Goal: Information Seeking & Learning: Check status

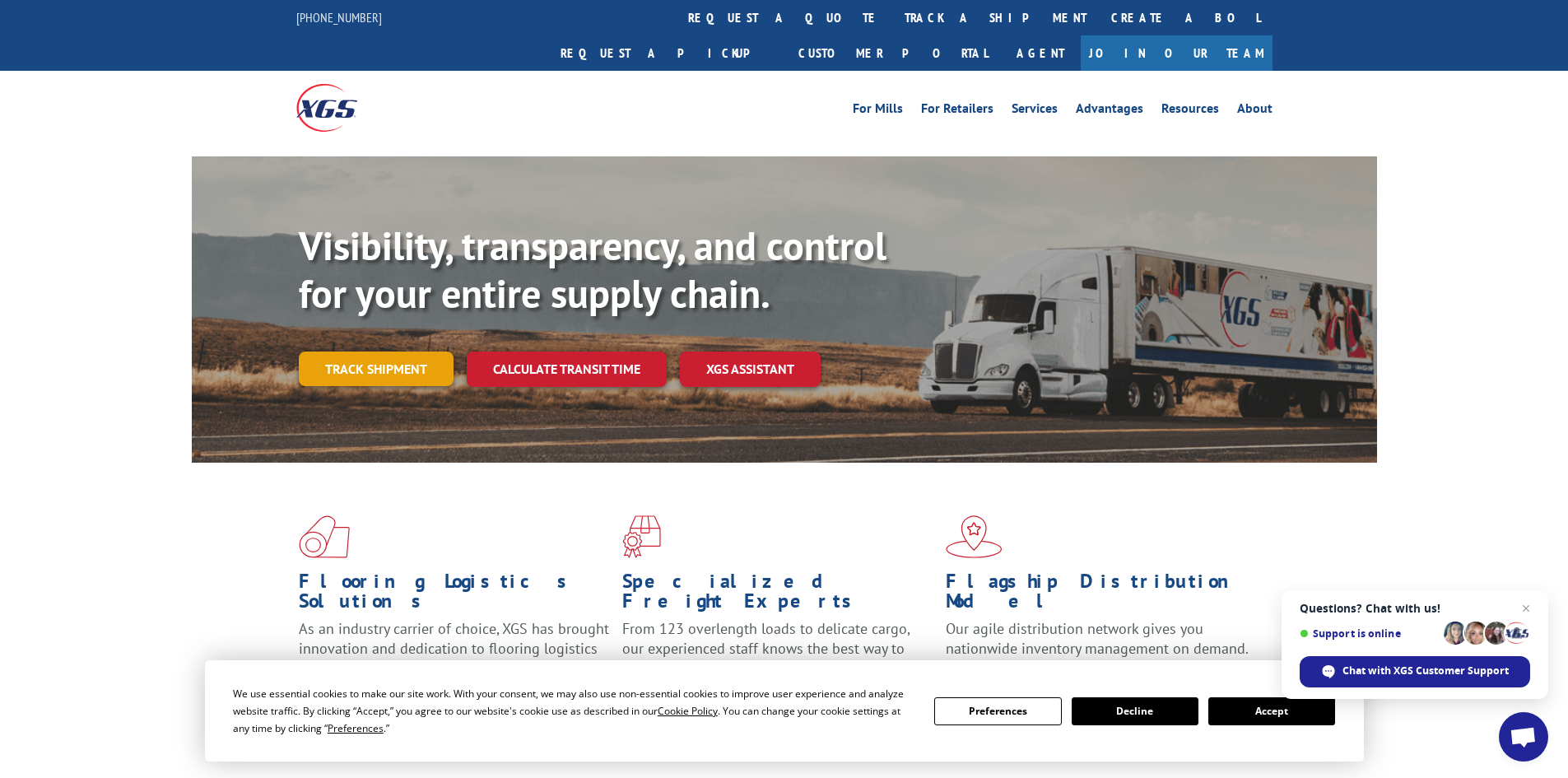
click at [375, 352] on link "Track shipment" at bounding box center [376, 368] width 155 height 34
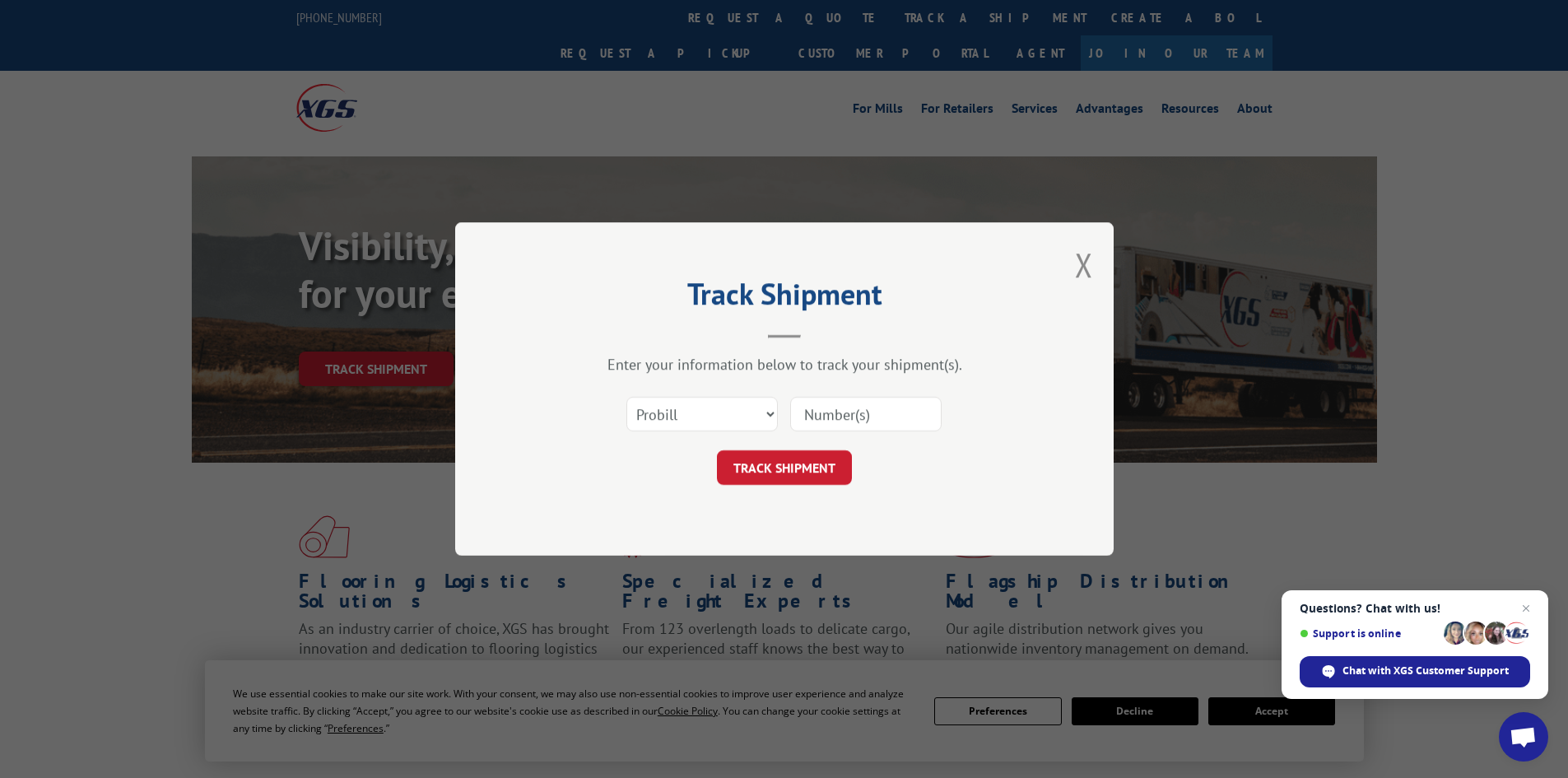
click at [869, 408] on input at bounding box center [865, 413] width 152 height 34
type input "2868100"
click button "TRACK SHIPMENT" at bounding box center [784, 466] width 135 height 34
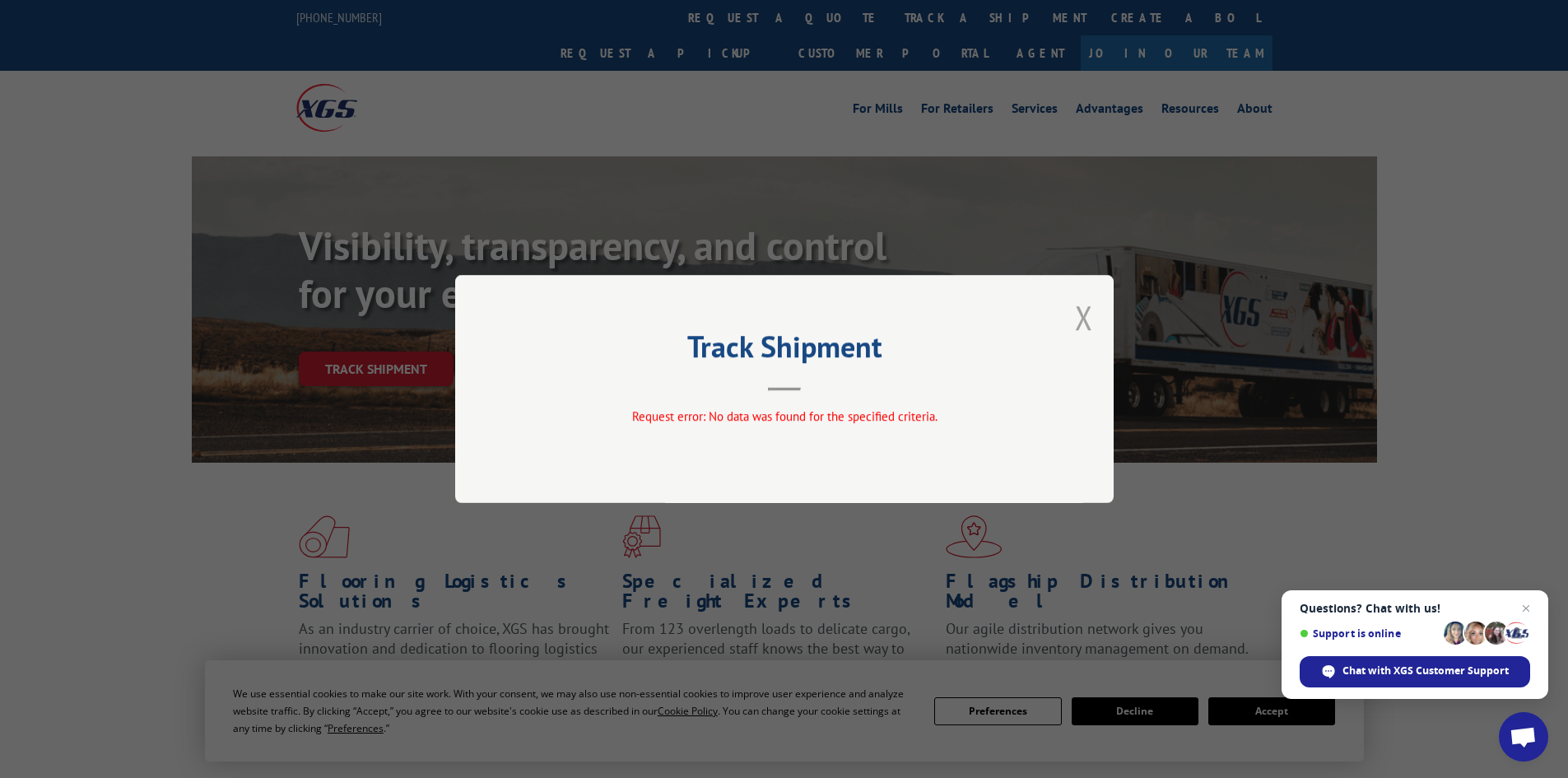
click at [1089, 315] on button "Close modal" at bounding box center [1084, 316] width 18 height 44
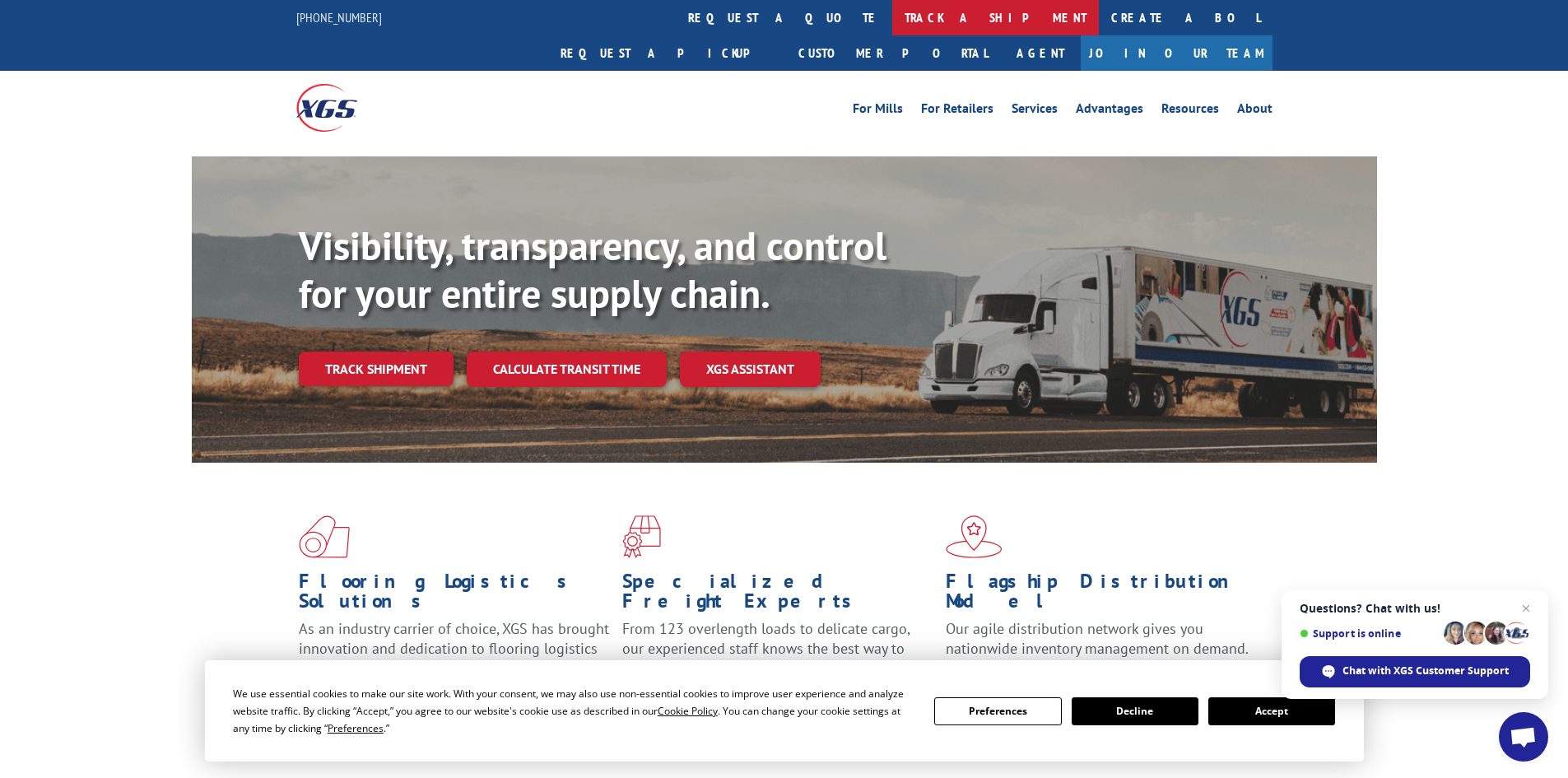
click at [892, 11] on link "track a shipment" at bounding box center [995, 18] width 207 height 35
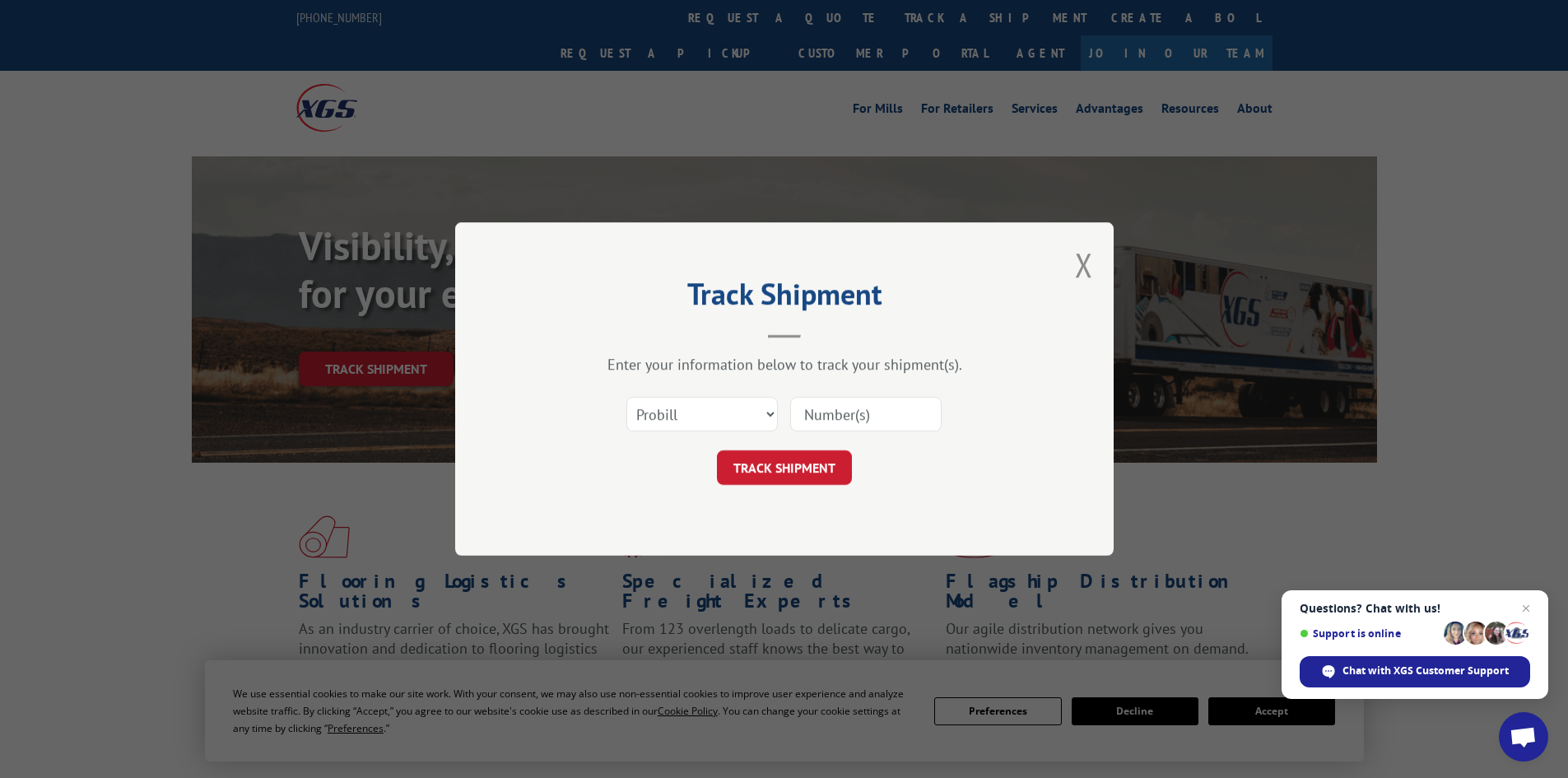
click at [826, 409] on input at bounding box center [865, 413] width 152 height 34
type input "2868100"
drag, startPoint x: 762, startPoint y: 418, endPoint x: 743, endPoint y: 428, distance: 21.5
click at [760, 418] on select "Select category... Probill BOL PO" at bounding box center [702, 413] width 152 height 34
select select "bol"
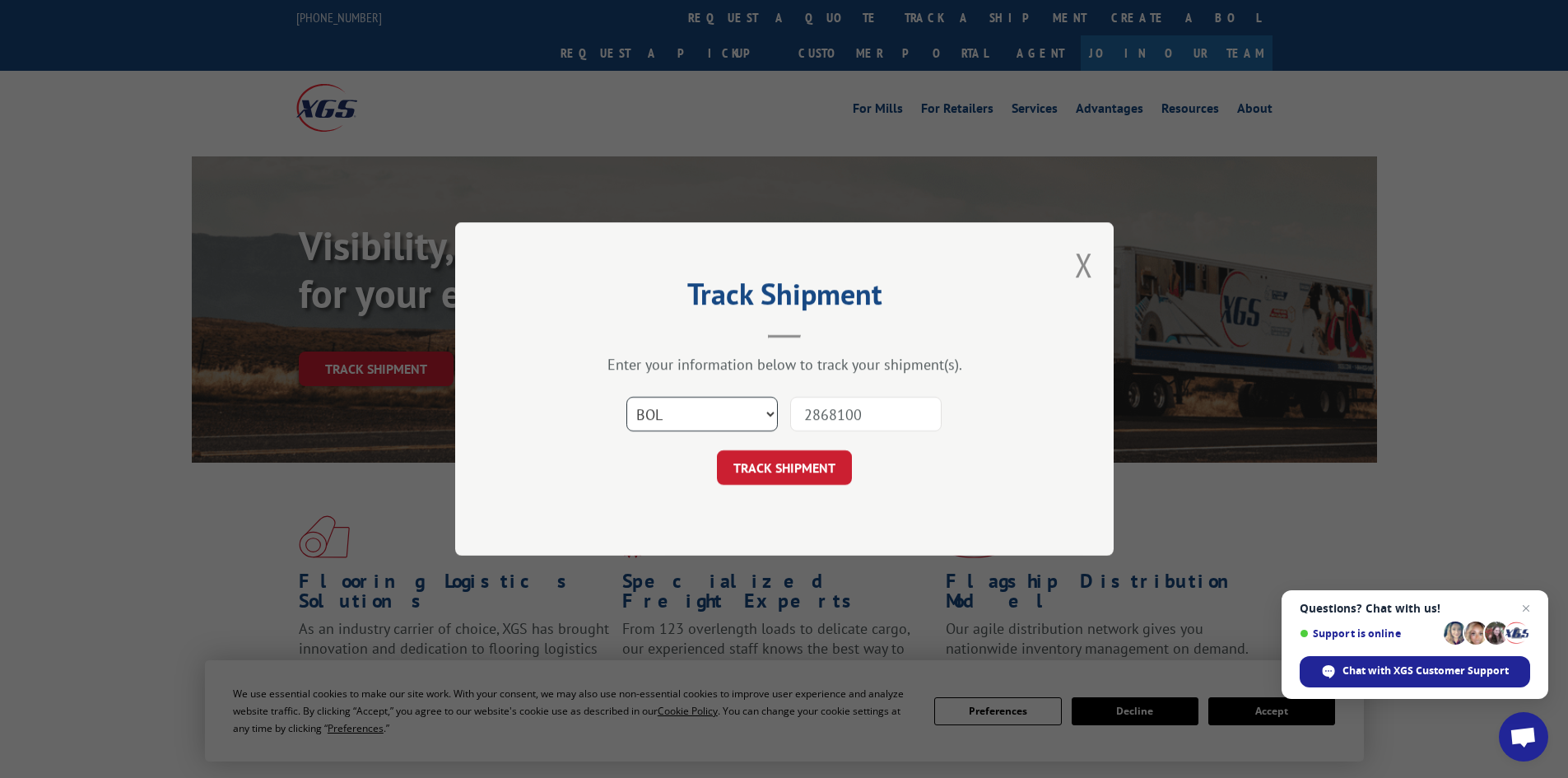
click at [626, 397] on select "Select category... Probill BOL PO" at bounding box center [702, 413] width 152 height 34
click at [751, 476] on button "TRACK SHIPMENT" at bounding box center [784, 466] width 135 height 34
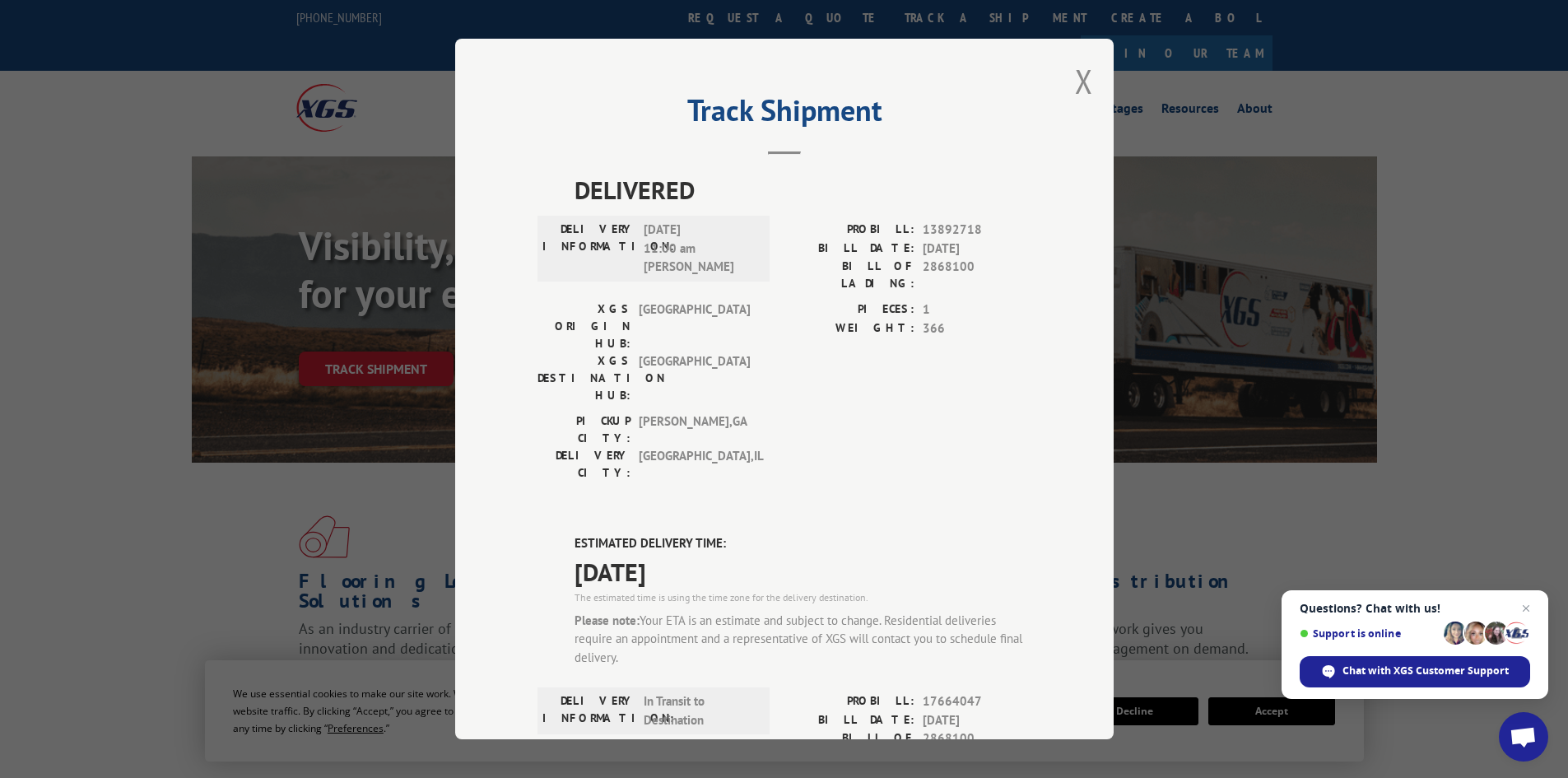
drag, startPoint x: 1011, startPoint y: 476, endPoint x: 990, endPoint y: 457, distance: 28.3
click at [1012, 534] on label "ESTIMATED DELIVERY TIME:" at bounding box center [803, 543] width 457 height 19
click at [1077, 79] on button "Close modal" at bounding box center [1084, 80] width 18 height 44
